Goal: Information Seeking & Learning: Learn about a topic

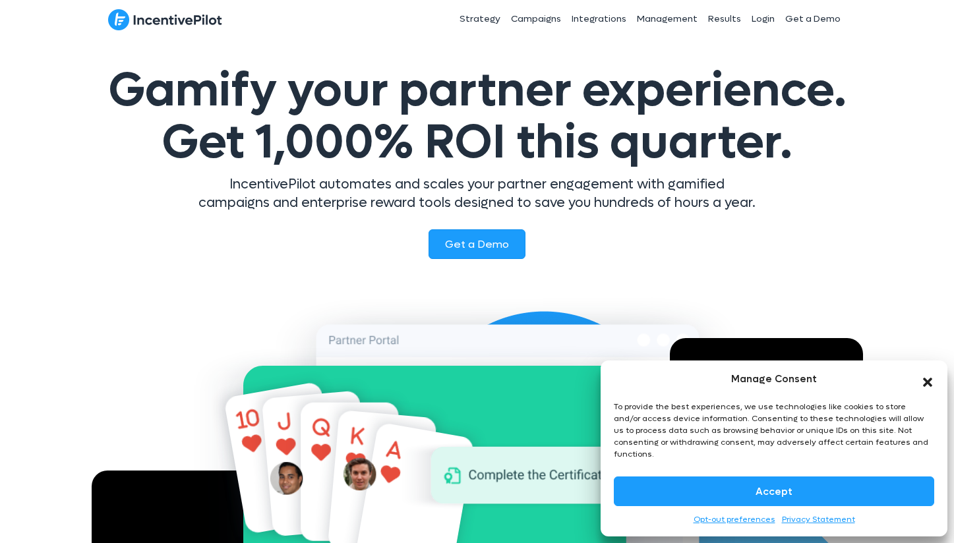
click at [929, 387] on icon "Close dialog" at bounding box center [927, 382] width 9 height 9
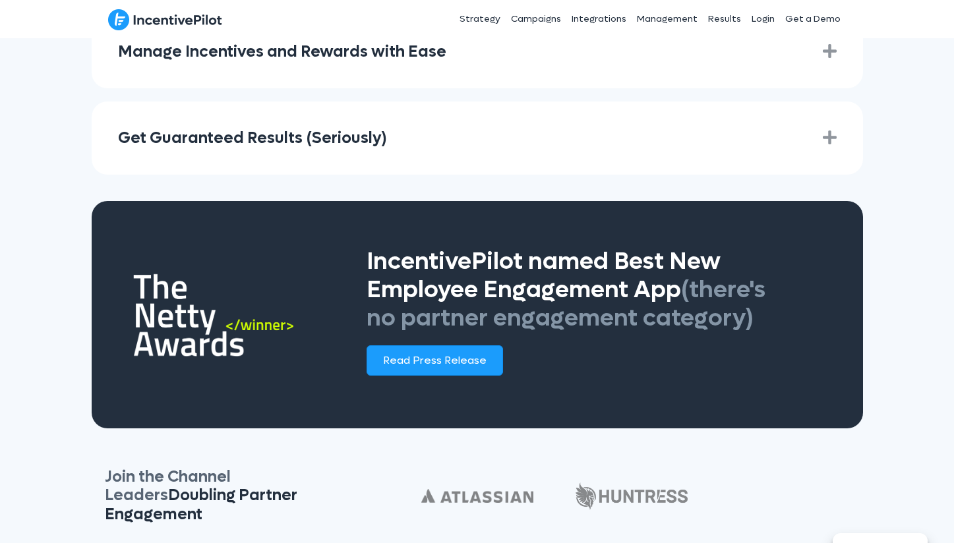
scroll to position [2057, 0]
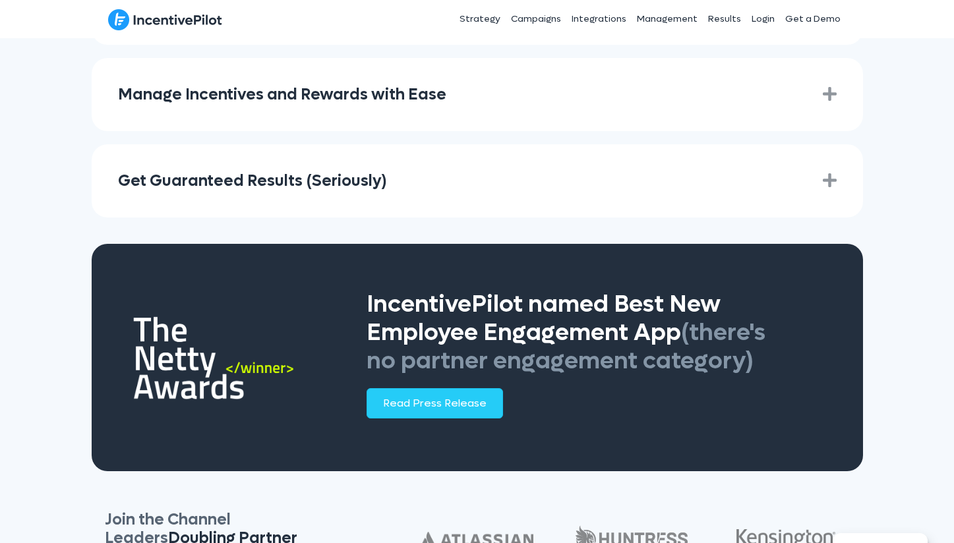
click at [408, 396] on span "Read Press Release" at bounding box center [434, 403] width 103 height 14
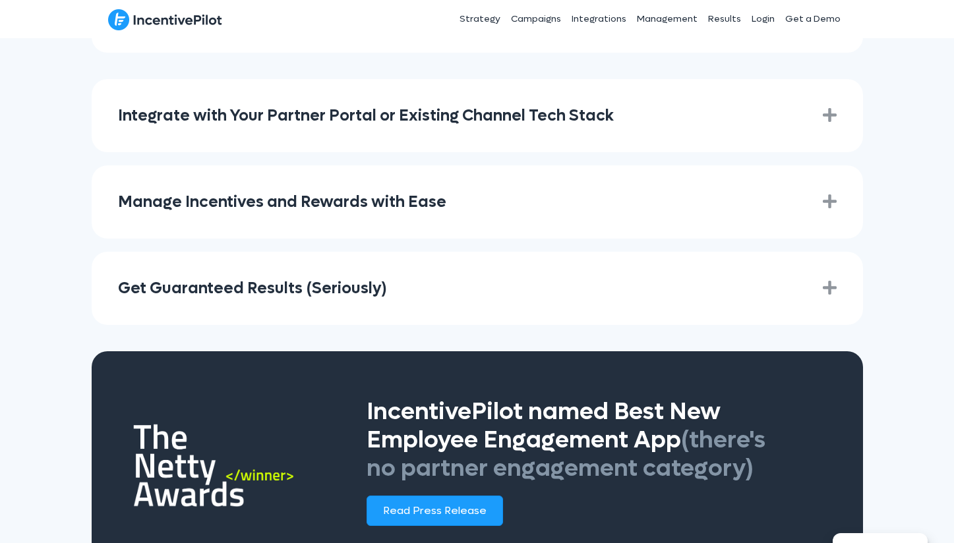
scroll to position [1924, 0]
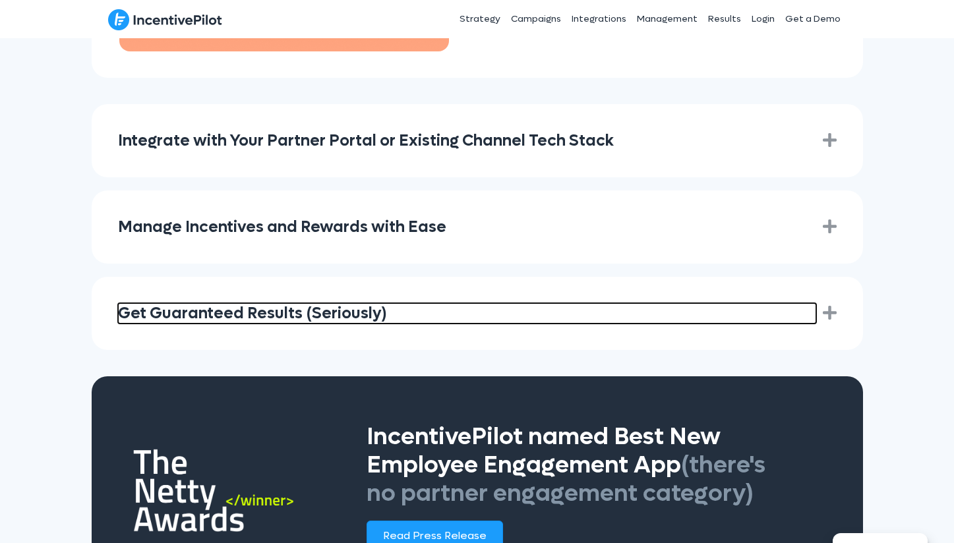
click at [692, 303] on link "Get Guaranteed Results (Seriously)" at bounding box center [467, 313] width 698 height 20
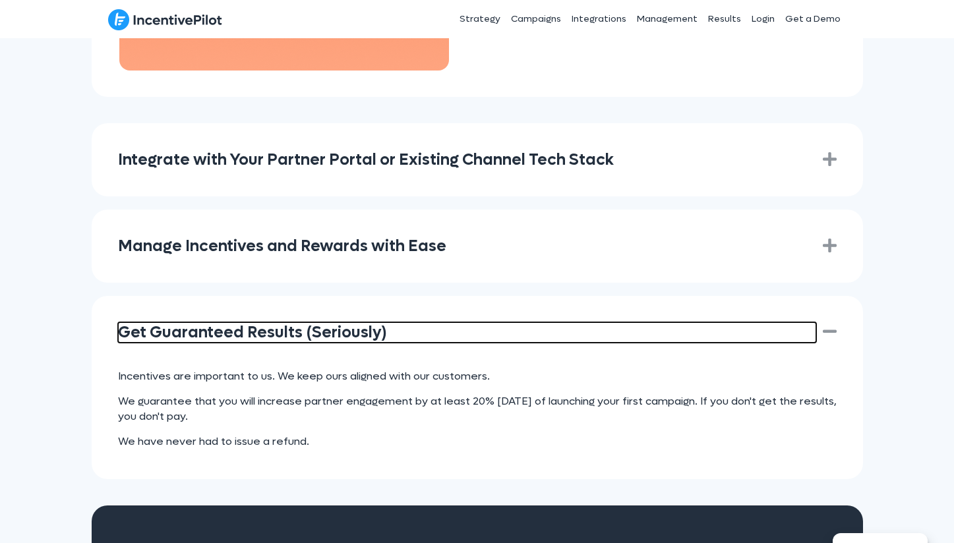
scroll to position [1900, 0]
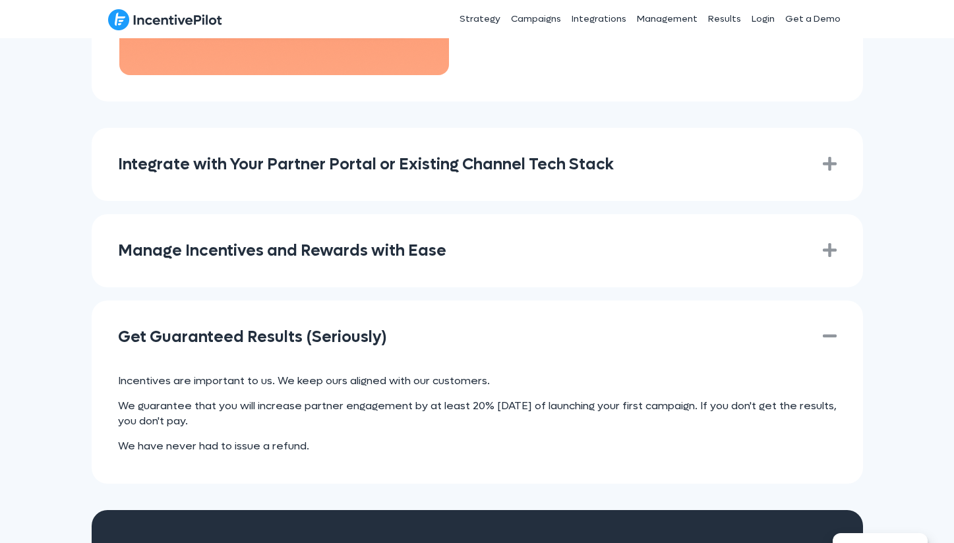
click at [718, 328] on div "Get Guaranteed Results (Seriously) Collapse" at bounding box center [477, 337] width 771 height 73
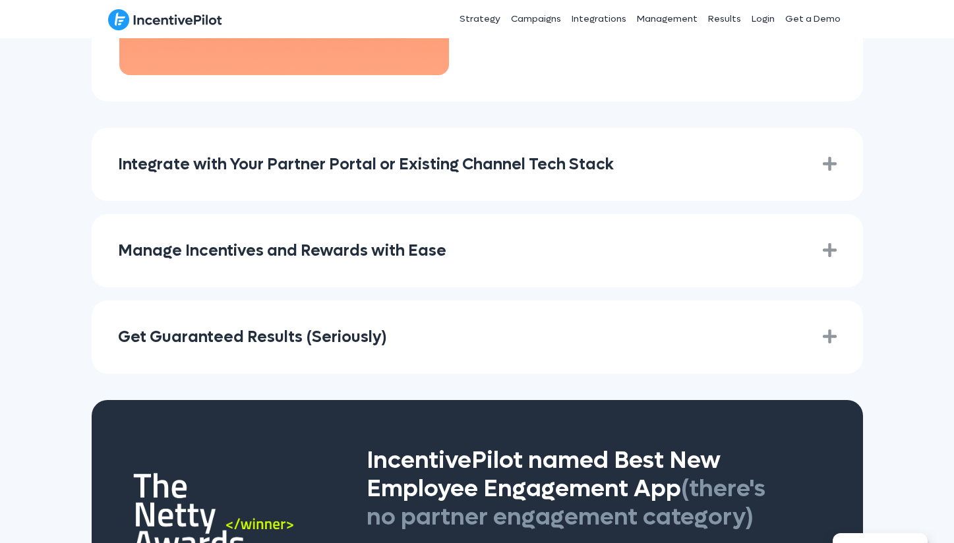
click at [703, 250] on div "Manage Incentives and Rewards with Ease Expand" at bounding box center [477, 250] width 771 height 73
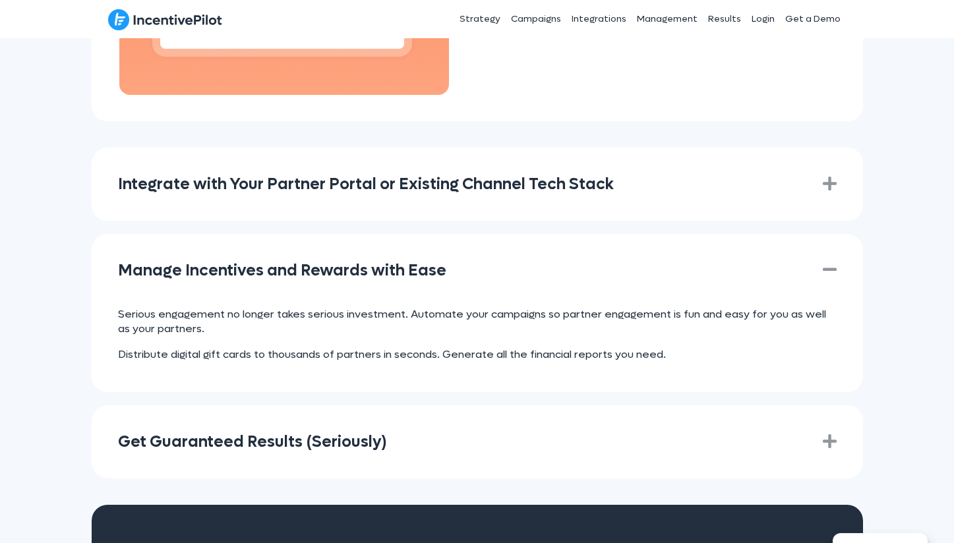
scroll to position [1877, 0]
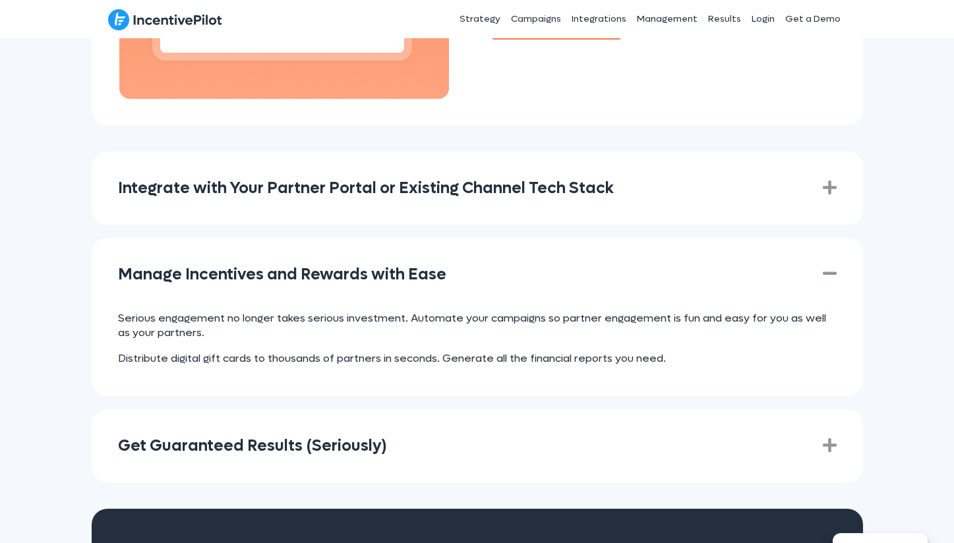
click at [746, 270] on div "Manage Incentives and Rewards with Ease Collapse" at bounding box center [477, 274] width 771 height 73
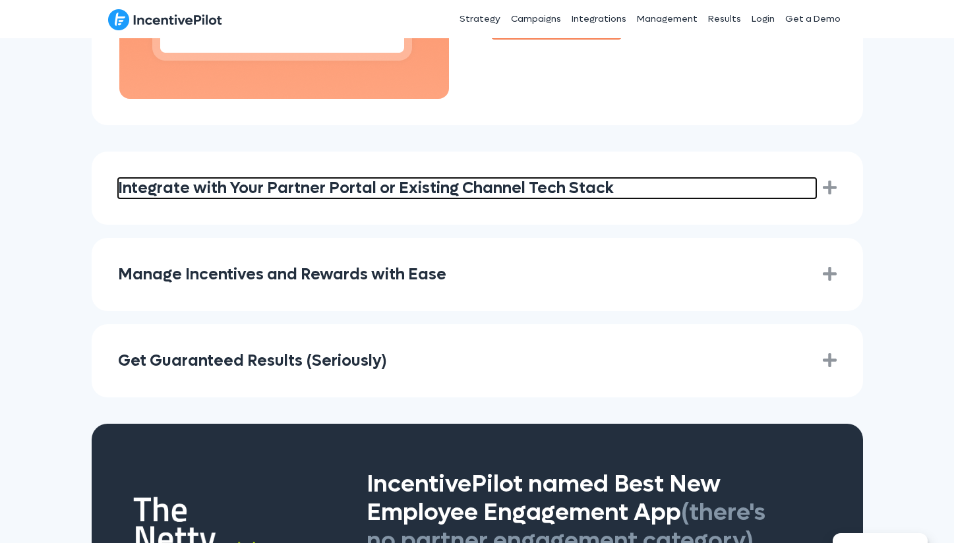
click at [726, 178] on link "Integrate with Your Partner Portal or Existing Channel Tech Stack" at bounding box center [467, 188] width 698 height 20
click at [724, 178] on link "Integrate with Your Partner Portal or Existing Channel Tech Stack" at bounding box center [467, 188] width 698 height 20
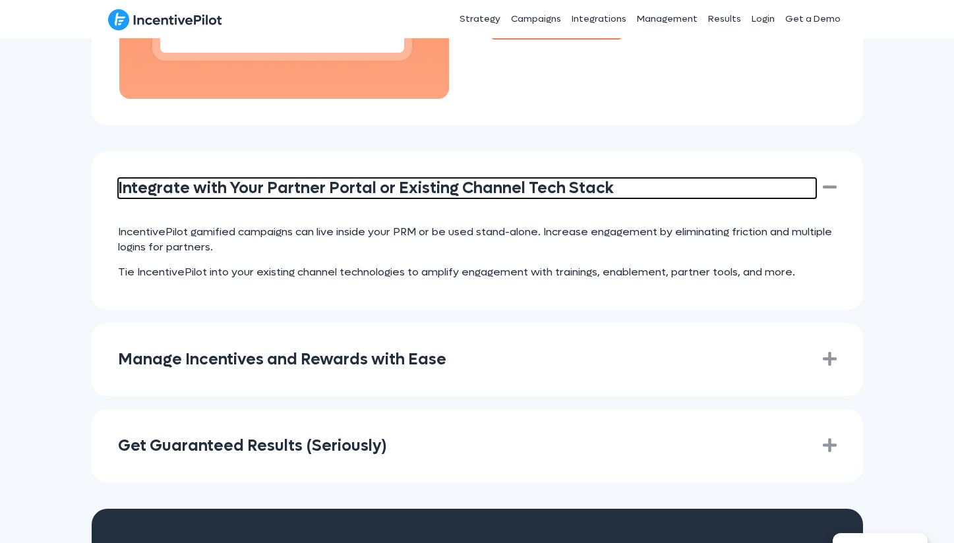
click at [725, 178] on link "Integrate with Your Partner Portal or Existing Channel Tech Stack" at bounding box center [467, 188] width 698 height 20
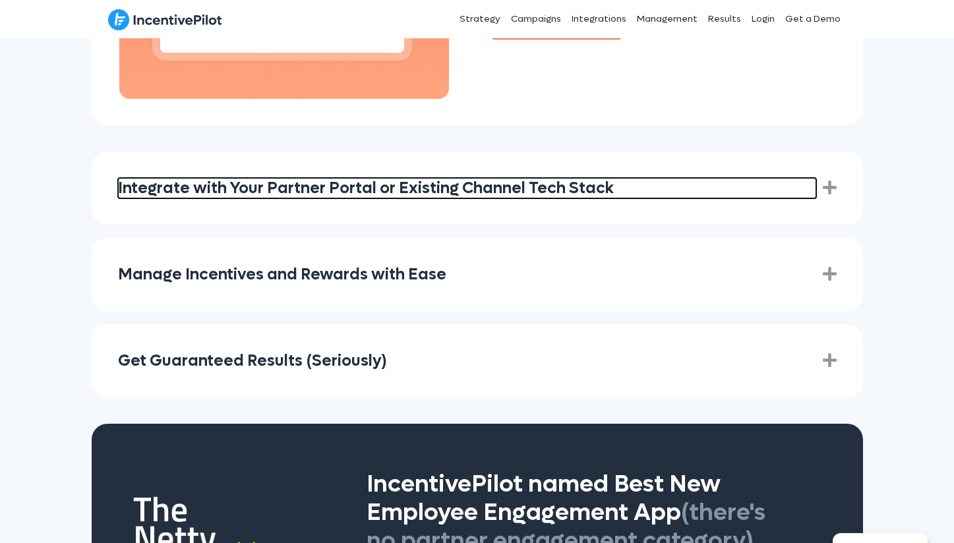
click at [725, 178] on link "Integrate with Your Partner Portal or Existing Channel Tech Stack" at bounding box center [467, 188] width 698 height 20
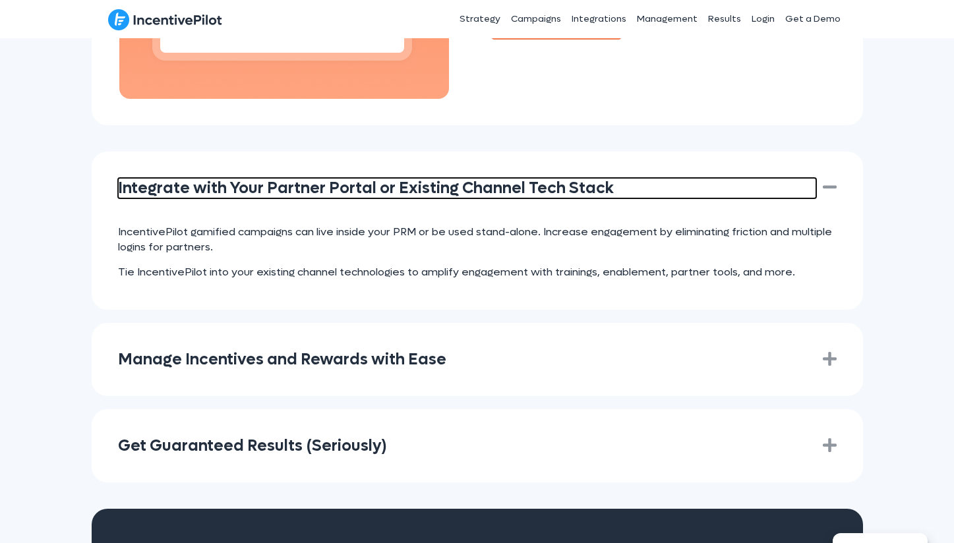
click at [725, 178] on link "Integrate with Your Partner Portal or Existing Channel Tech Stack" at bounding box center [467, 188] width 698 height 20
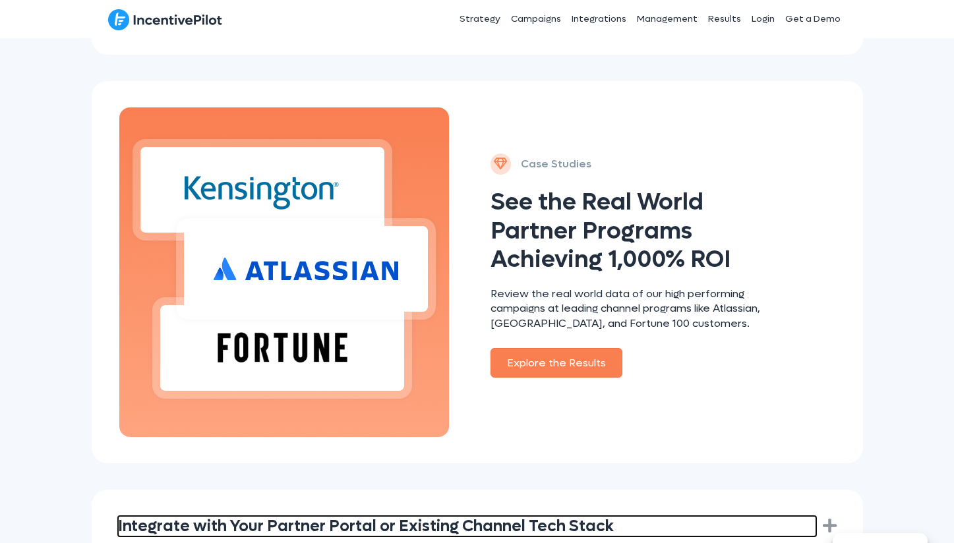
scroll to position [1464, 0]
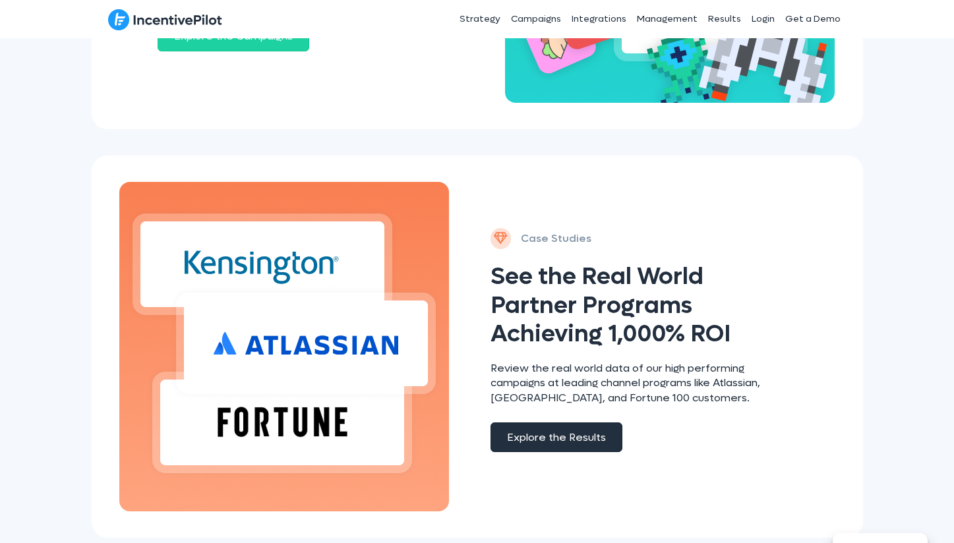
click at [574, 423] on link "Explore the Results" at bounding box center [556, 438] width 132 height 30
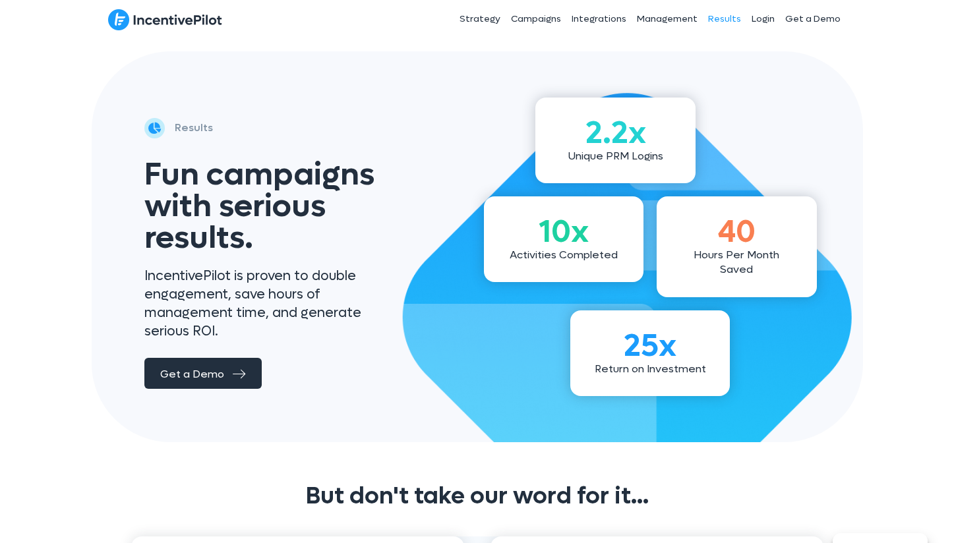
click at [244, 358] on link "Get a Demo" at bounding box center [202, 373] width 117 height 31
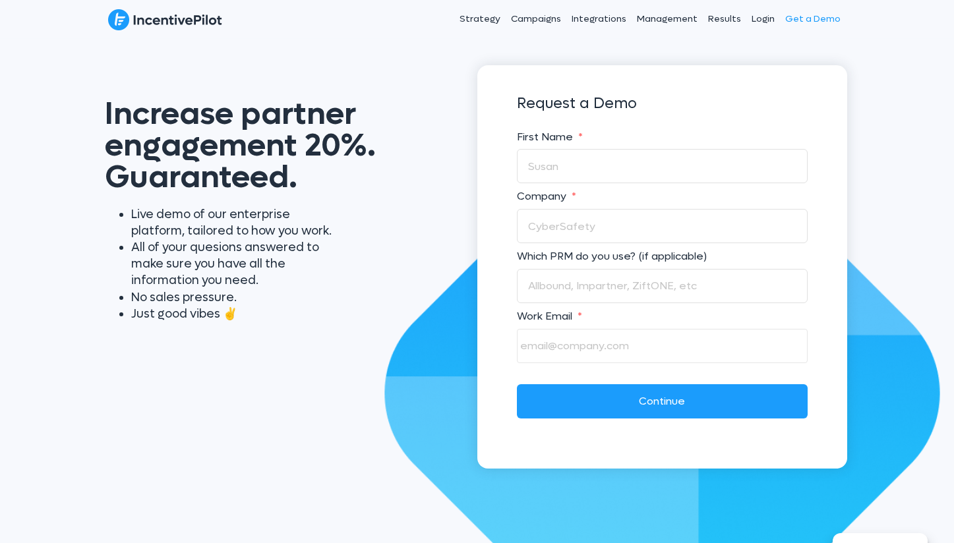
click at [143, 26] on img at bounding box center [165, 20] width 114 height 22
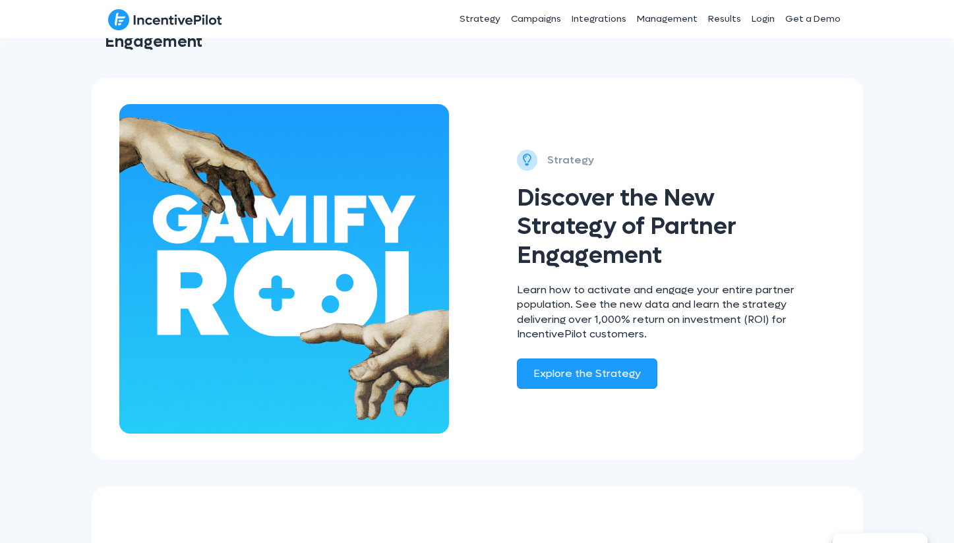
scroll to position [726, 0]
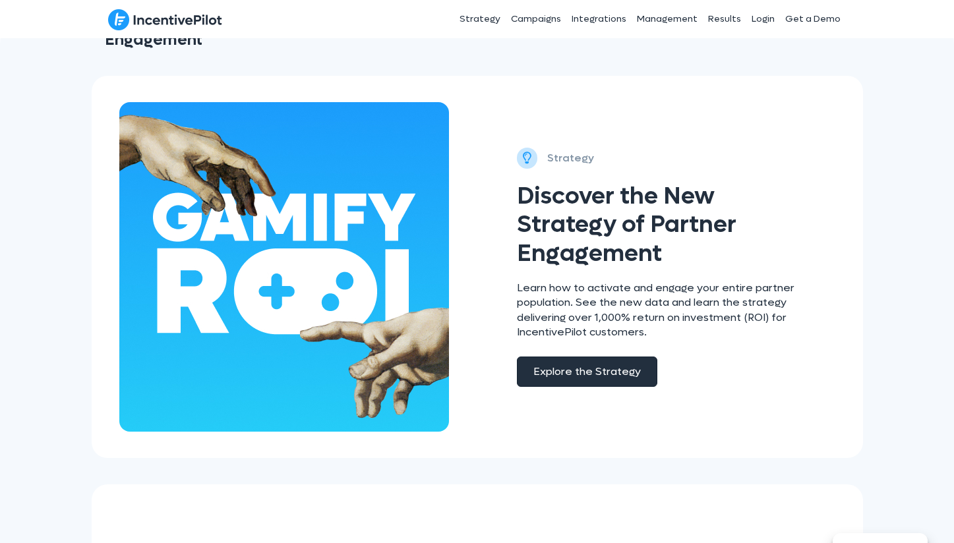
click at [546, 363] on link "Explore the Strategy" at bounding box center [587, 372] width 140 height 30
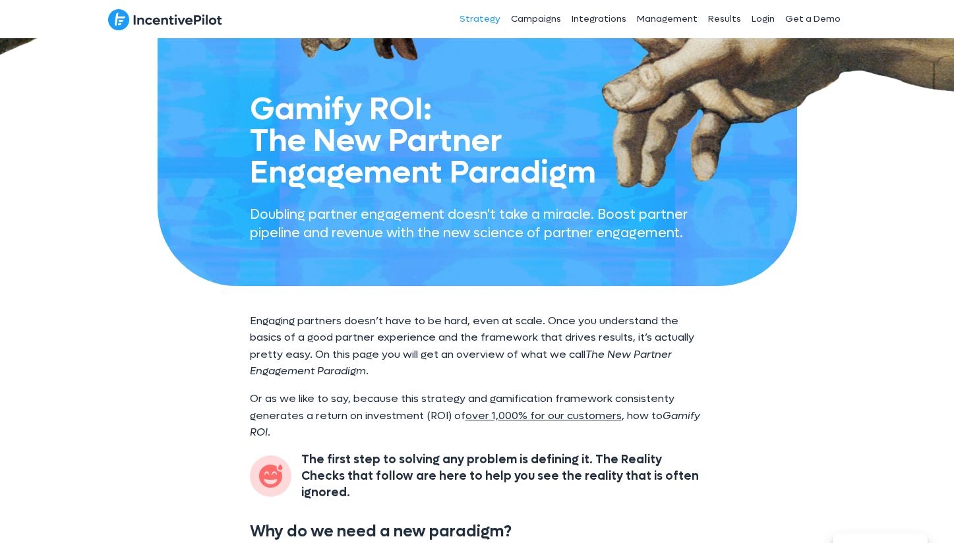
scroll to position [322, 0]
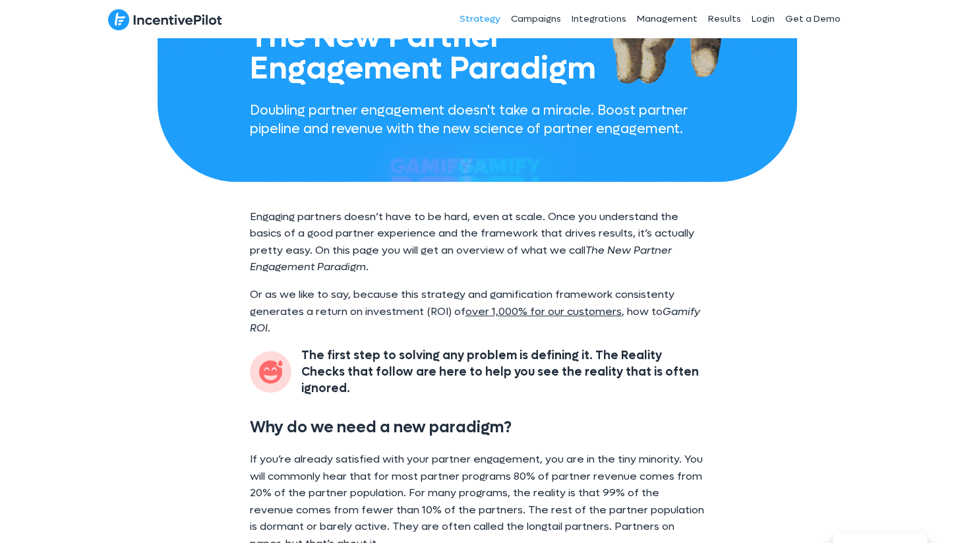
click at [579, 418] on h2 "Why do we need a new paradigm?" at bounding box center [477, 427] width 455 height 20
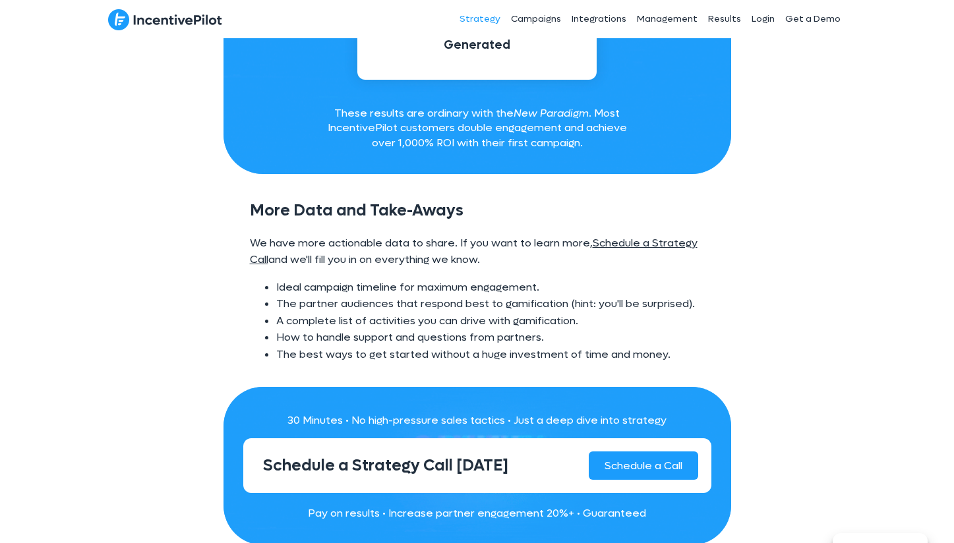
scroll to position [7480, 0]
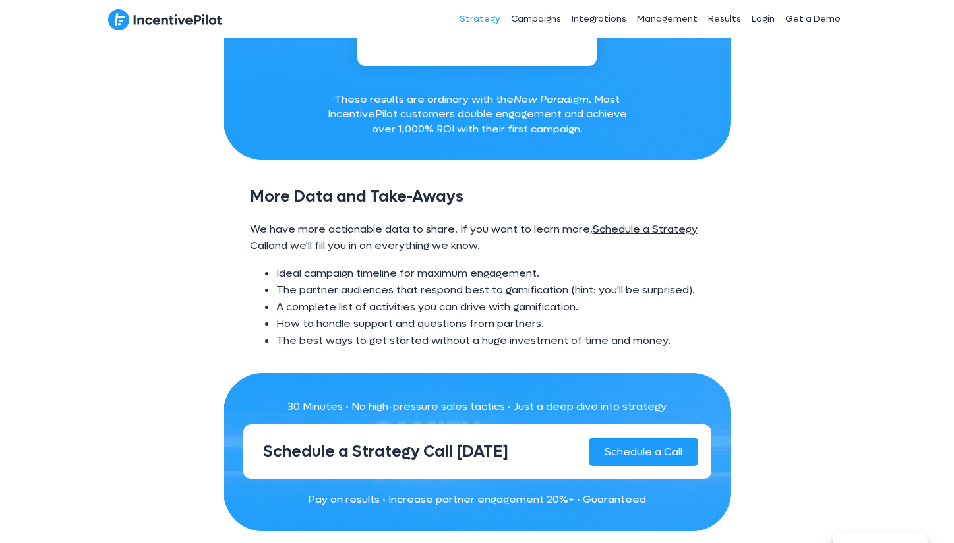
click at [634, 222] on u "Schedule a Strategy Call" at bounding box center [474, 237] width 448 height 31
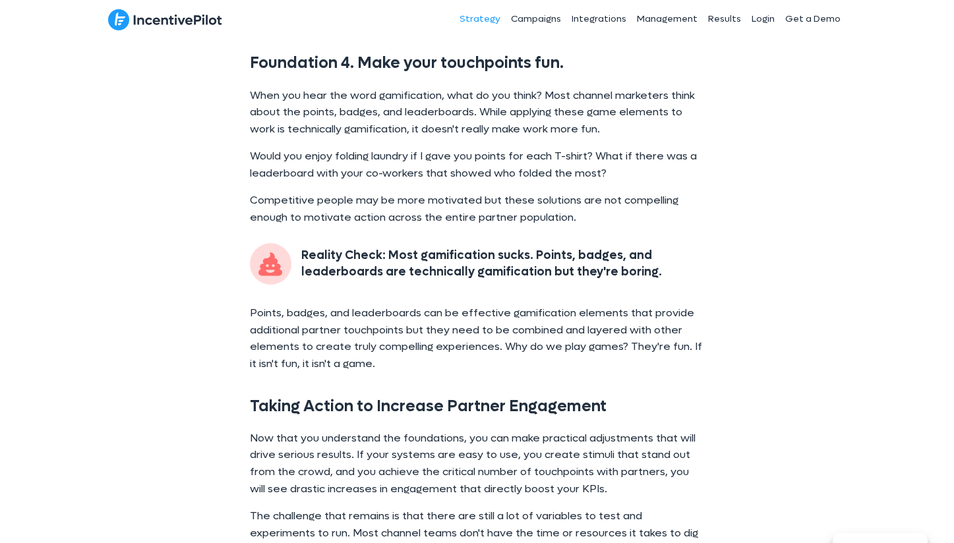
scroll to position [2823, 0]
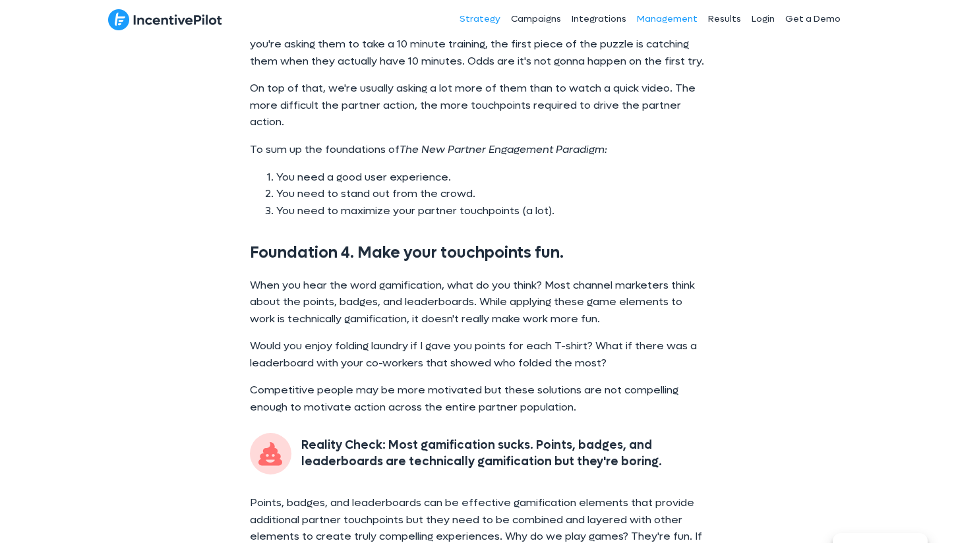
click at [649, 18] on link "Management" at bounding box center [666, 19] width 71 height 33
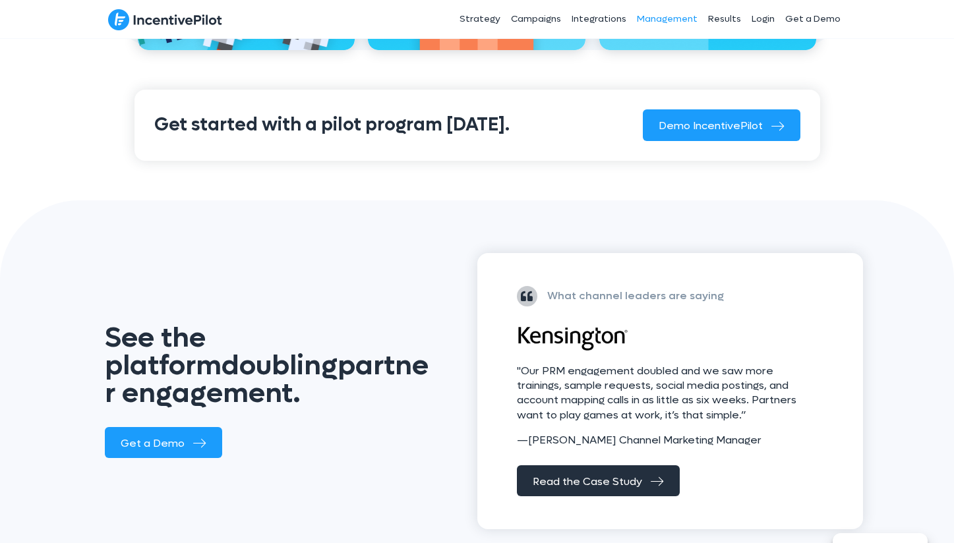
scroll to position [1581, 0]
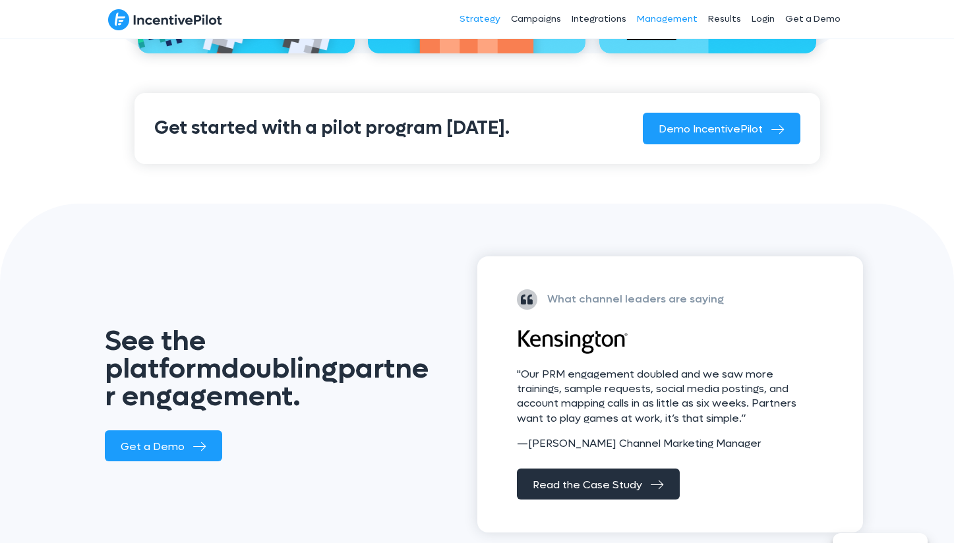
click at [486, 25] on link "Strategy" at bounding box center [479, 19] width 51 height 33
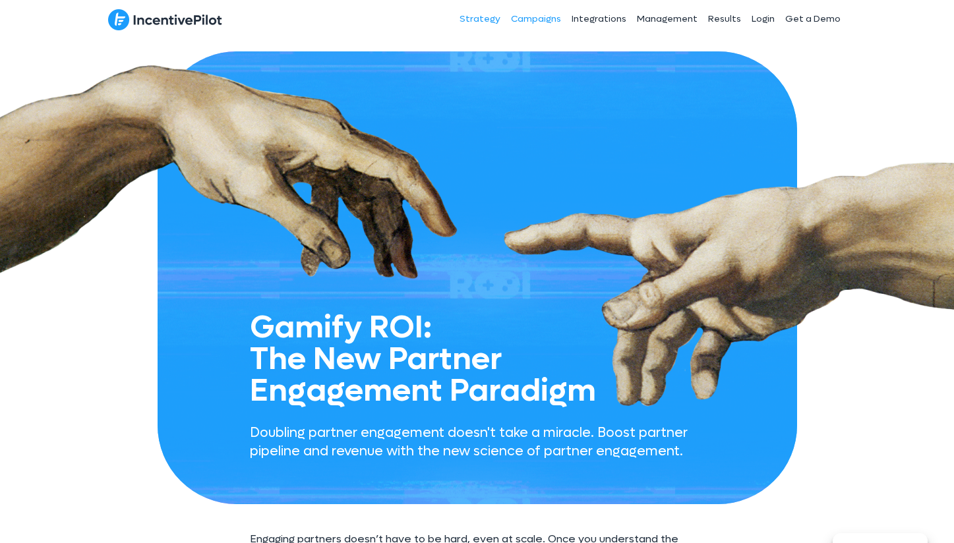
click at [550, 22] on link "Campaigns" at bounding box center [536, 19] width 61 height 33
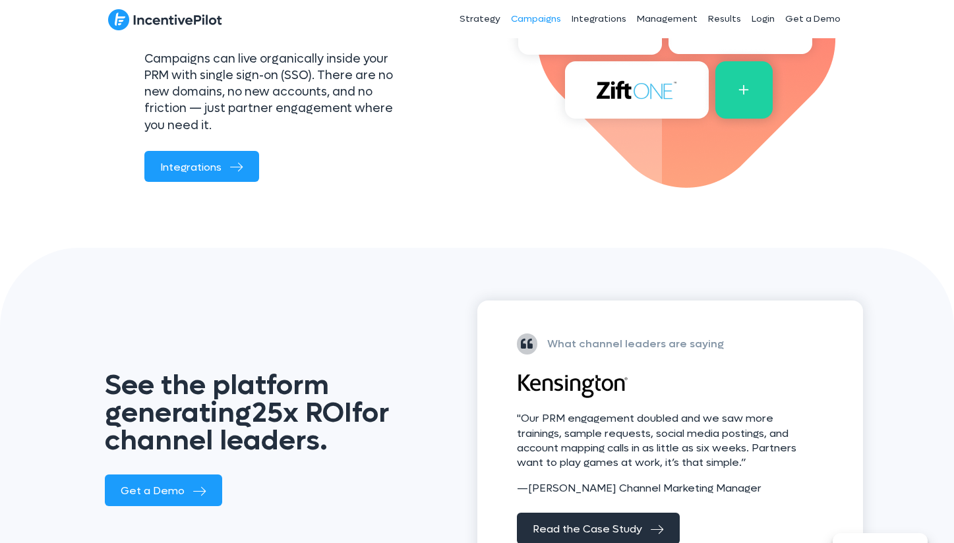
scroll to position [1515, 0]
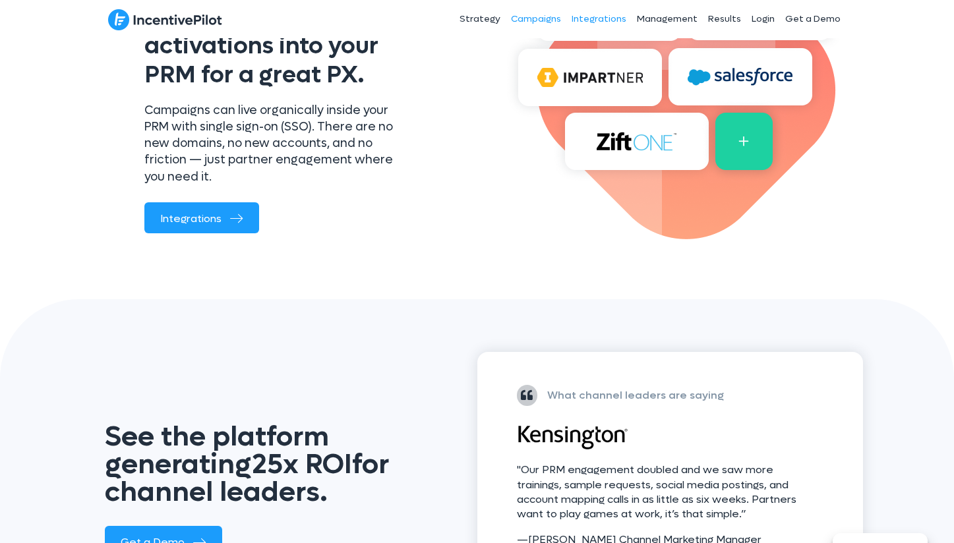
click at [602, 18] on link "Integrations" at bounding box center [598, 19] width 65 height 33
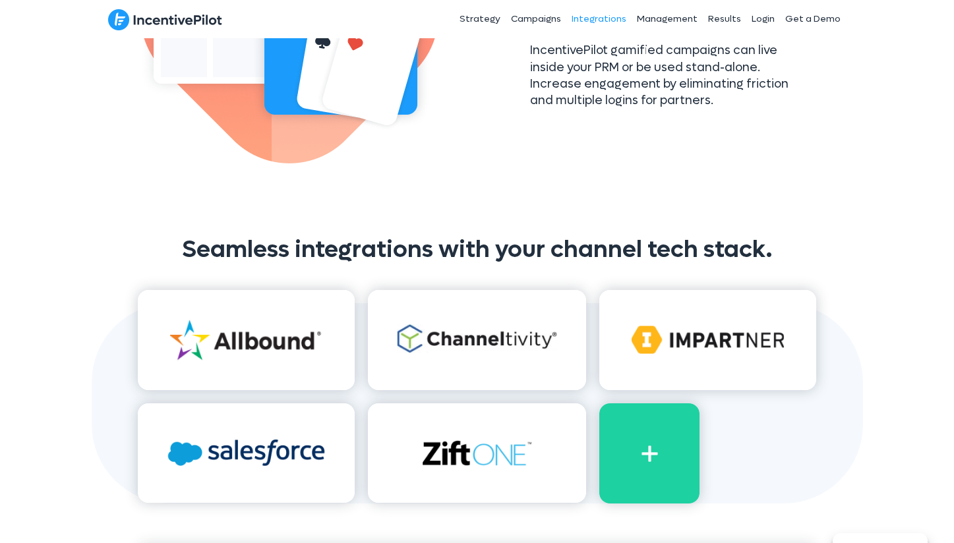
scroll to position [616, 0]
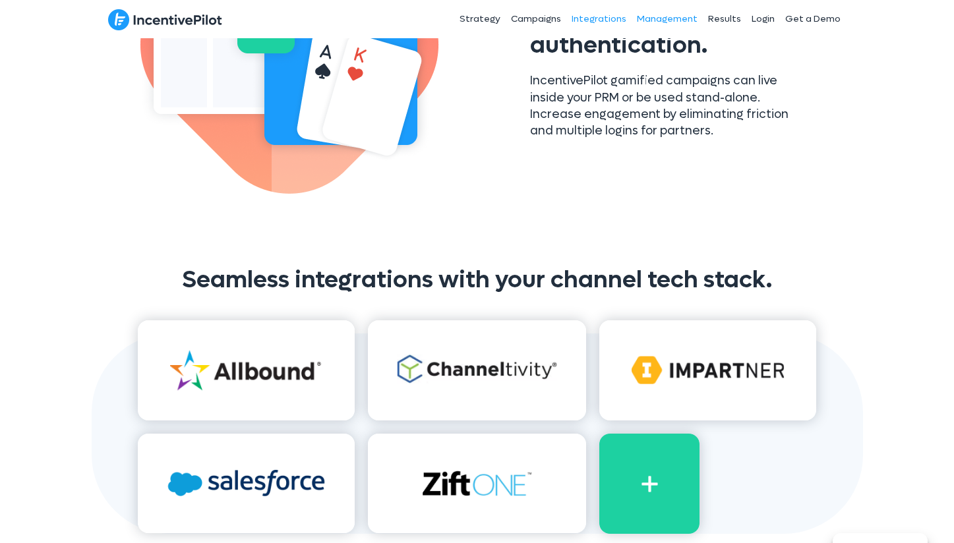
click at [660, 22] on link "Management" at bounding box center [666, 19] width 71 height 33
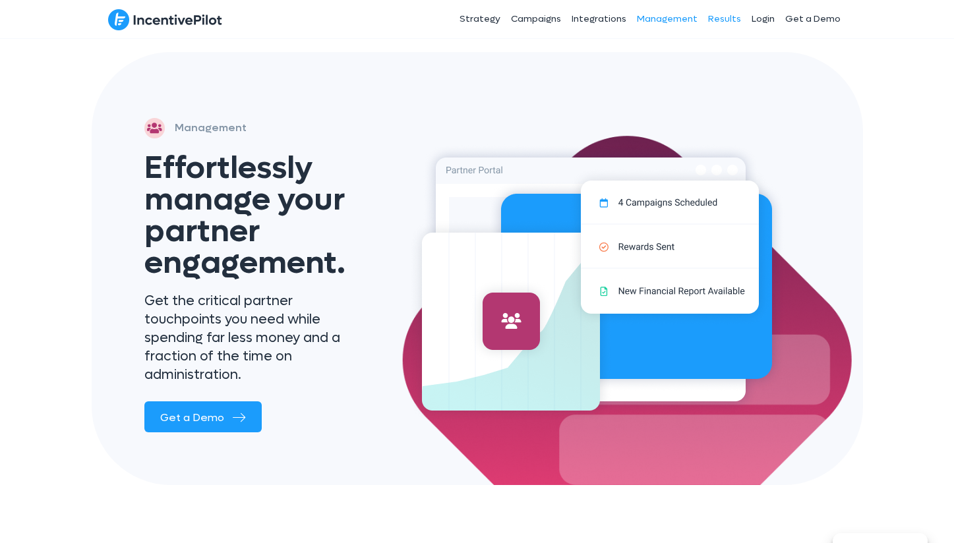
click at [715, 19] on link "Results" at bounding box center [725, 19] width 44 height 33
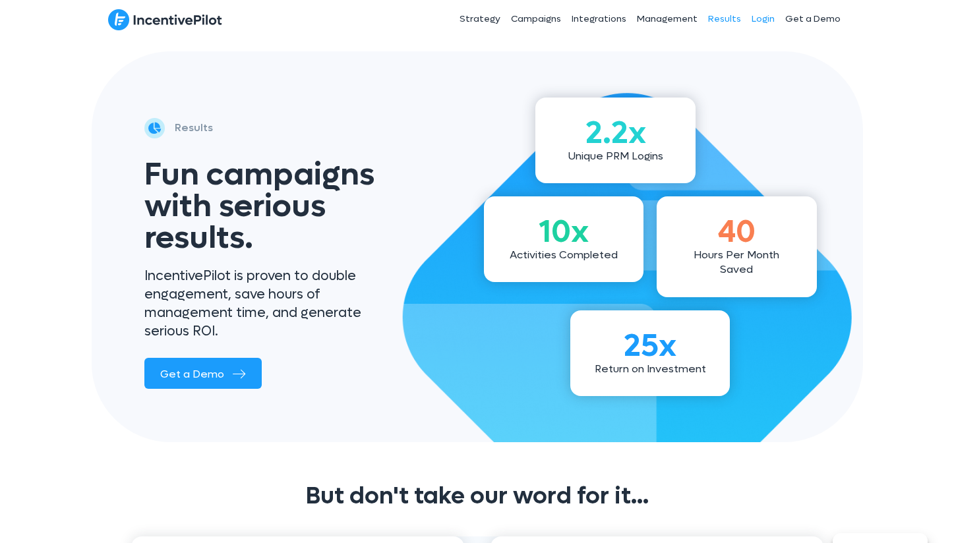
click at [773, 13] on link "Login" at bounding box center [763, 19] width 34 height 33
click at [807, 23] on link "Get a Demo" at bounding box center [813, 19] width 66 height 33
